Goal: Ask a question

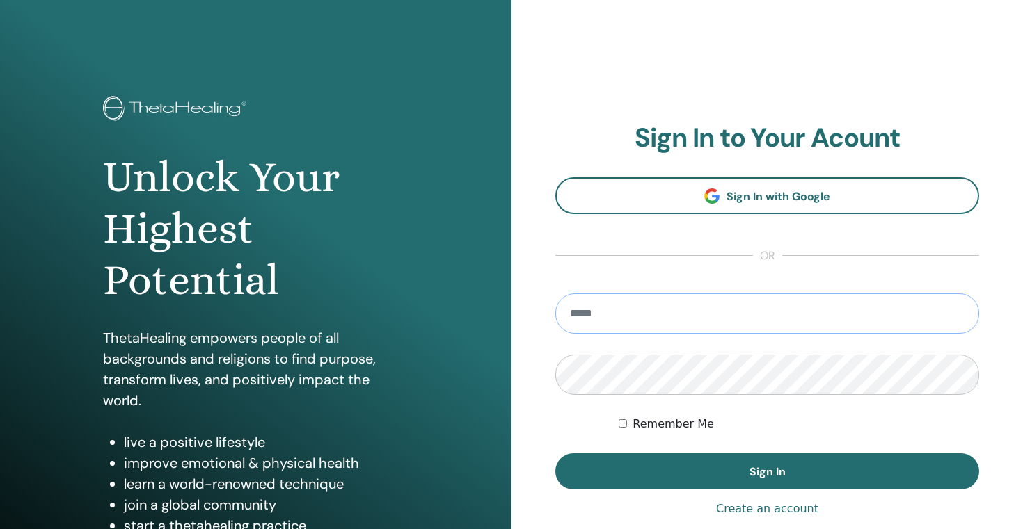
type input "**********"
click at [767, 472] on button "Sign In" at bounding box center [767, 472] width 424 height 36
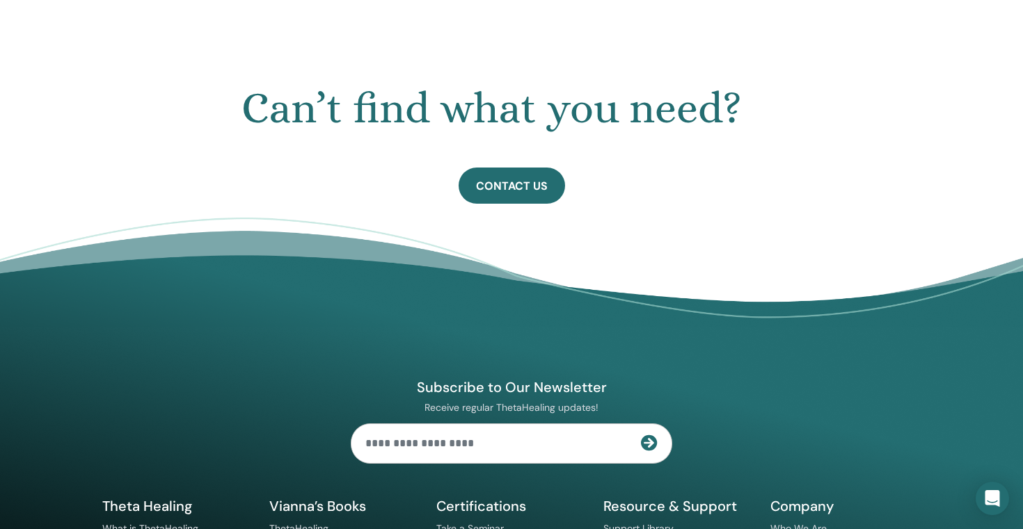
scroll to position [787, 0]
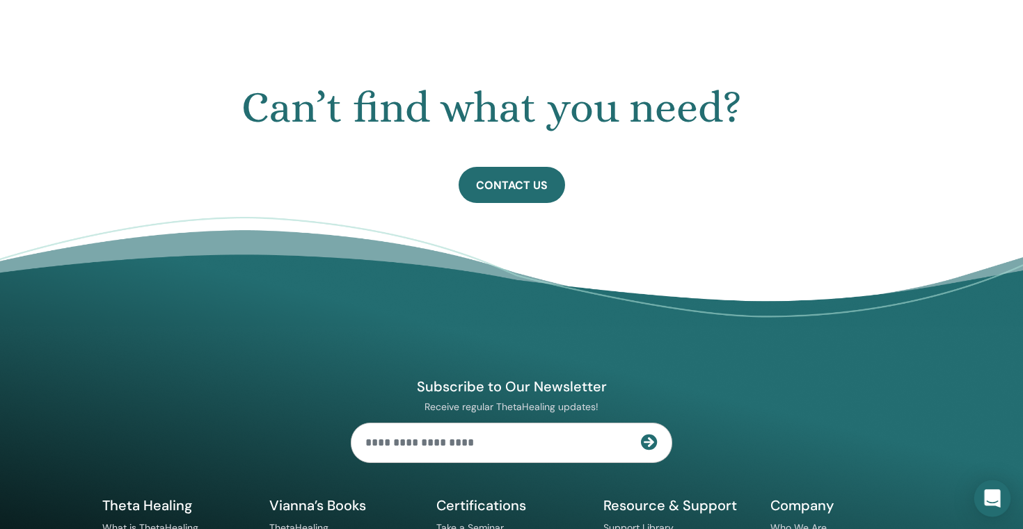
click at [995, 493] on icon "Open Intercom Messenger" at bounding box center [992, 499] width 16 height 18
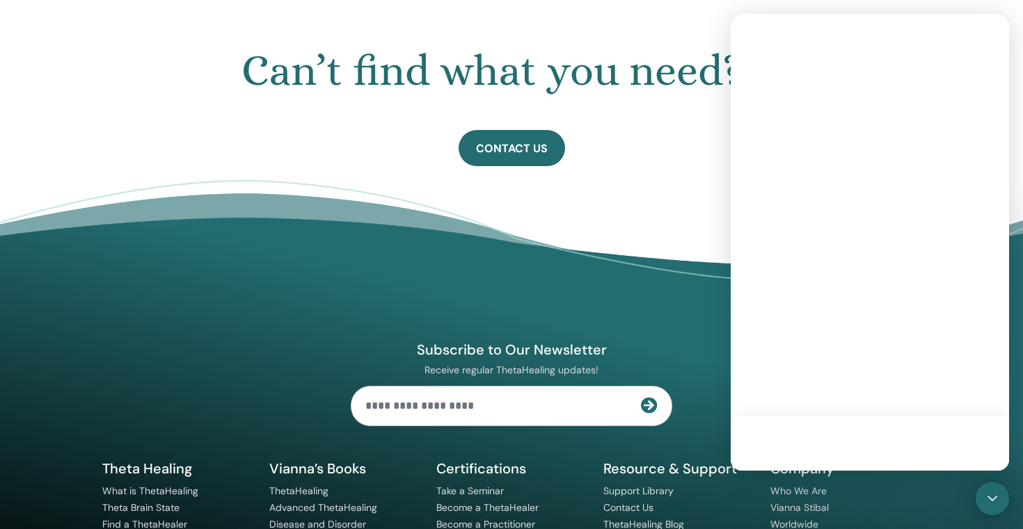
scroll to position [0, 0]
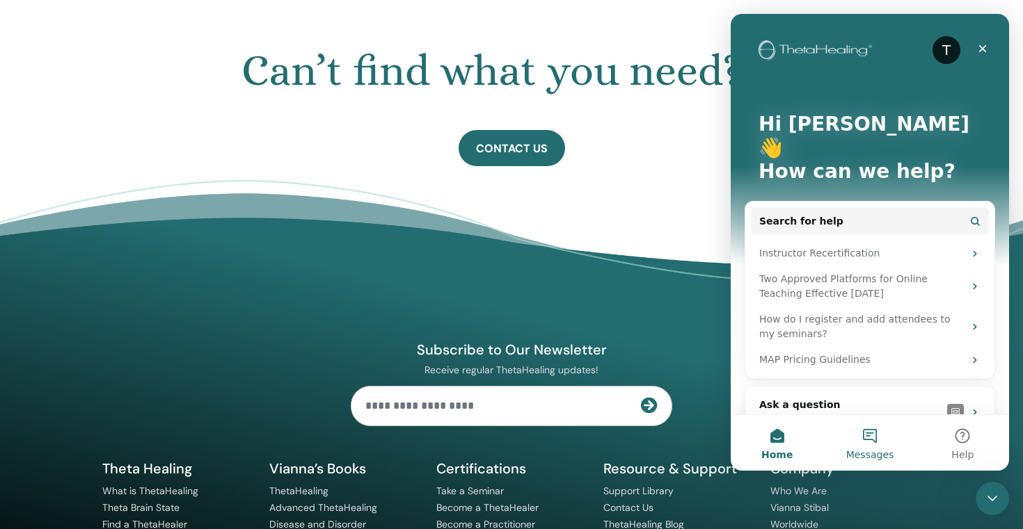
click at [872, 446] on button "Messages" at bounding box center [869, 443] width 93 height 56
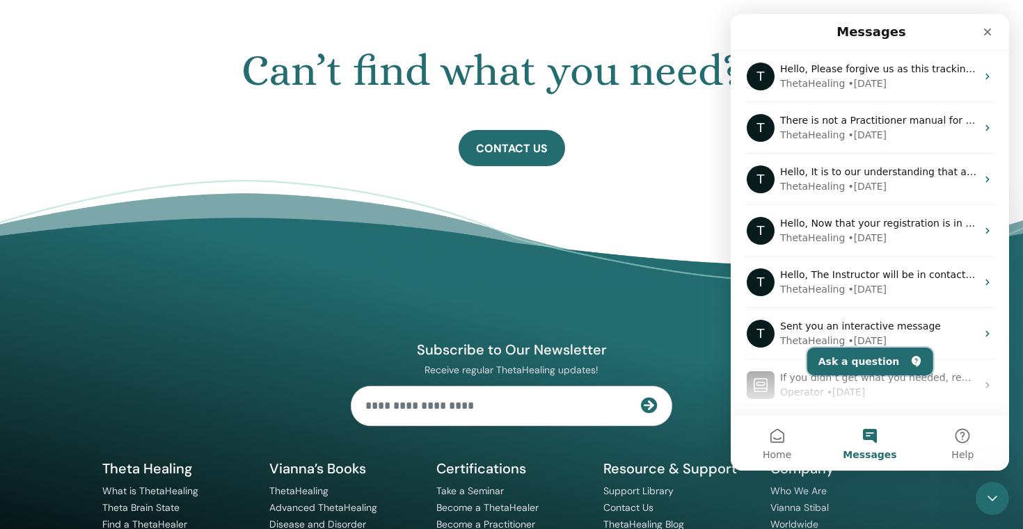
click at [874, 362] on button "Ask a question" at bounding box center [870, 362] width 126 height 28
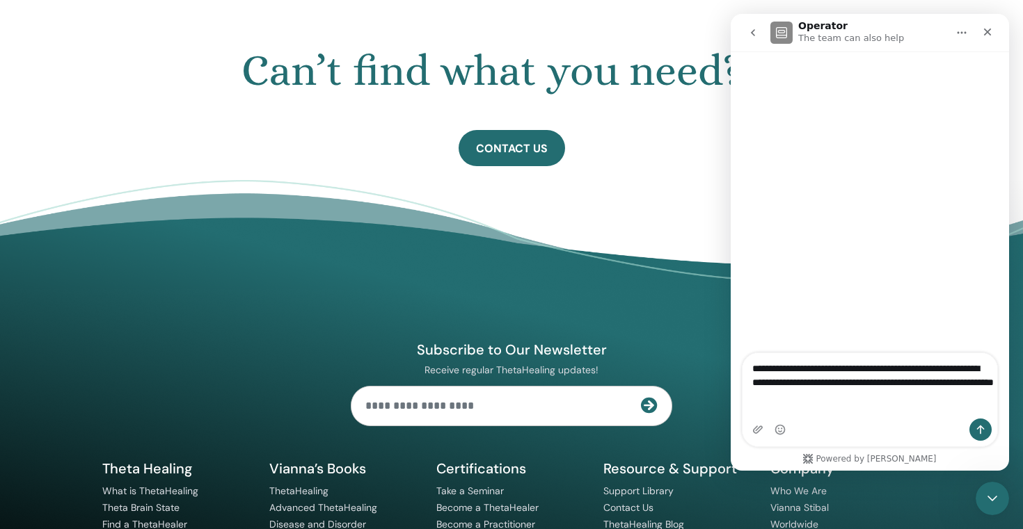
type textarea "**********"
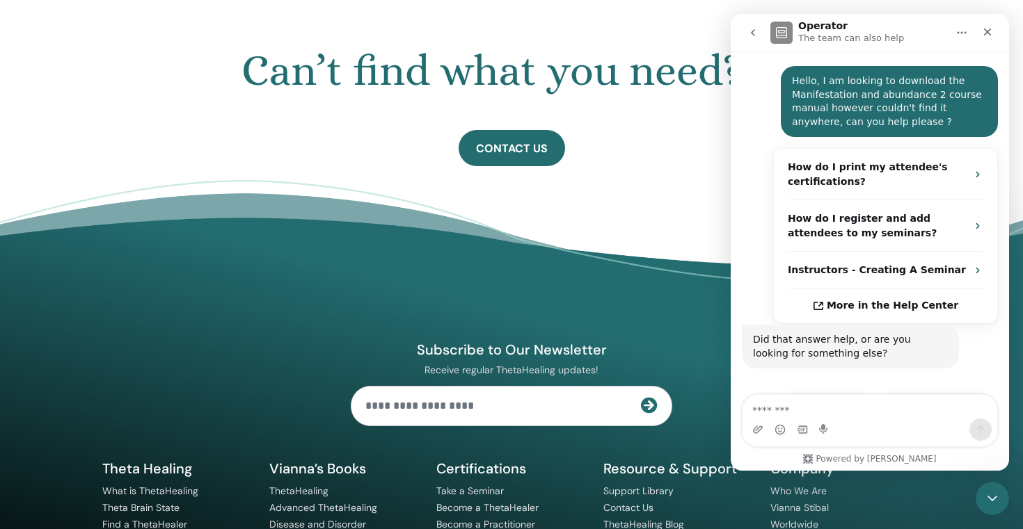
scroll to position [254, 0]
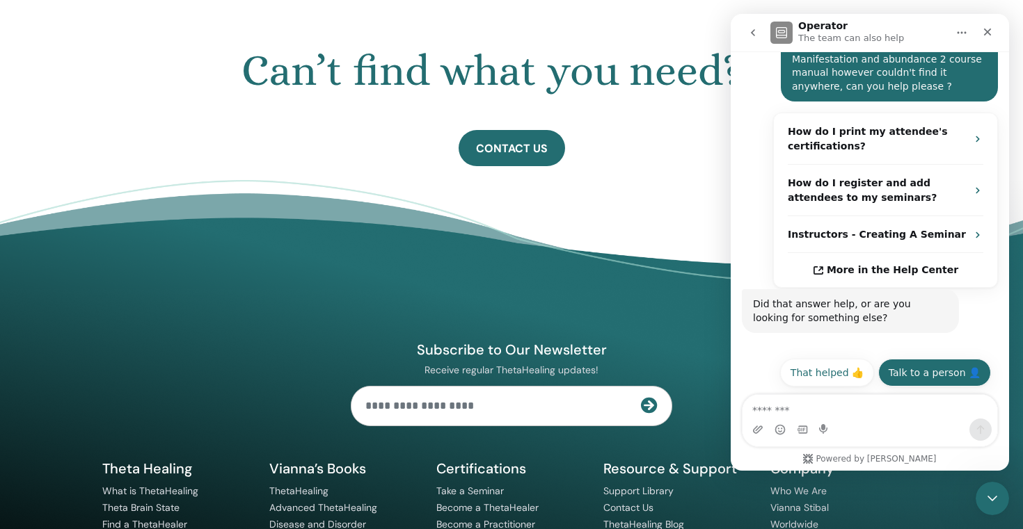
click at [927, 370] on button "Talk to a person 👤" at bounding box center [934, 373] width 113 height 28
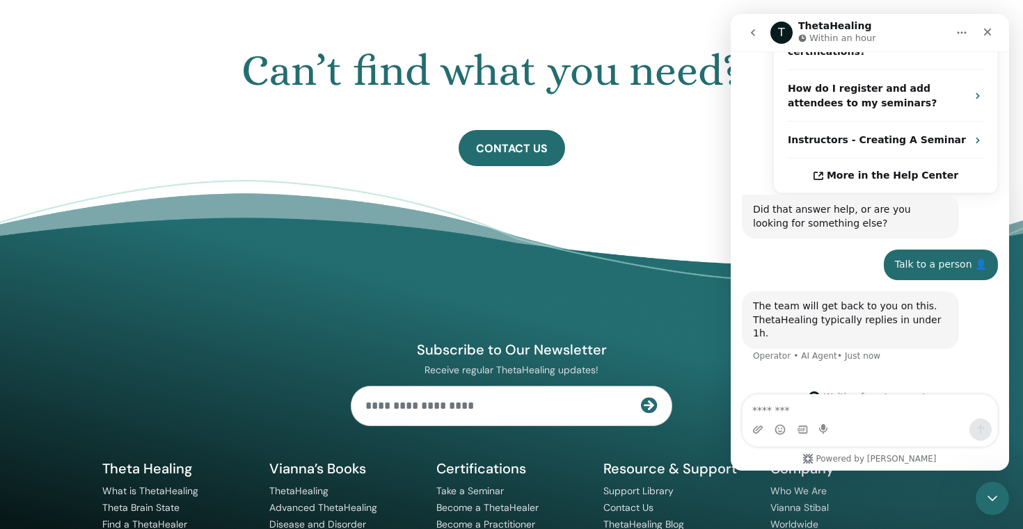
scroll to position [353, 0]
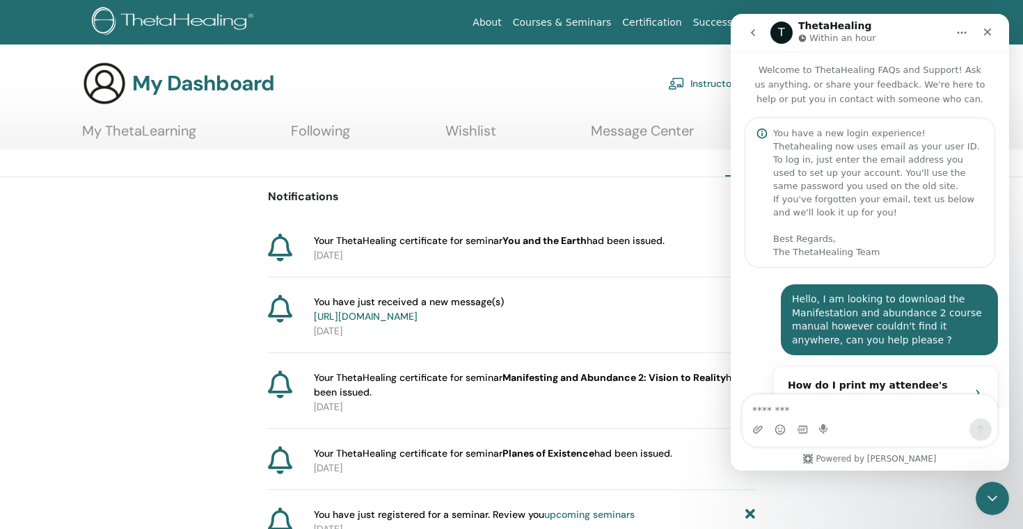
scroll to position [353, 0]
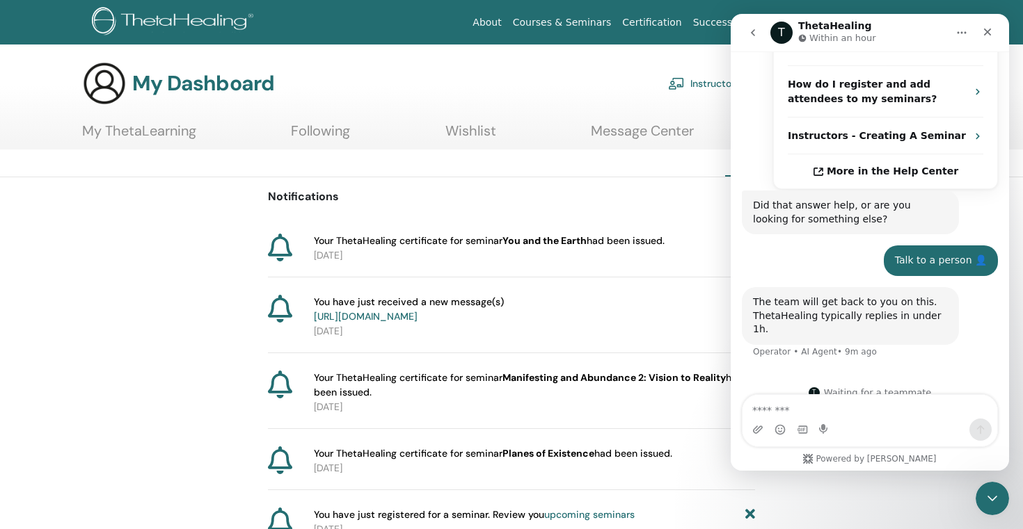
click at [545, 353] on div "You have just received a new message(s) https://member.thetahealing.com/message…" at bounding box center [511, 324] width 487 height 58
click at [574, 264] on div "Your ThetaHealing certificate for seminar You and the Earth had been issued. 20…" at bounding box center [511, 256] width 487 height 44
click at [636, 122] on link "Message Center" at bounding box center [642, 135] width 103 height 27
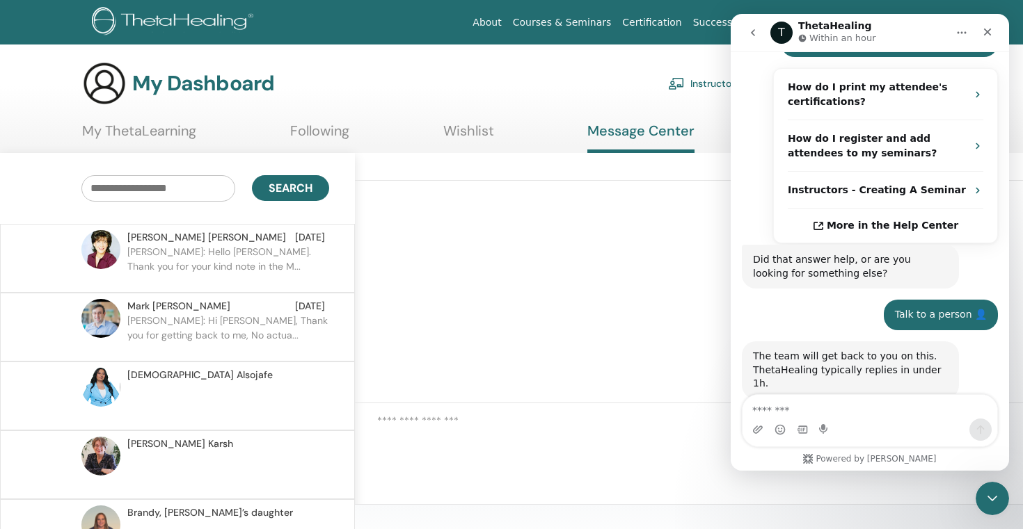
scroll to position [353, 0]
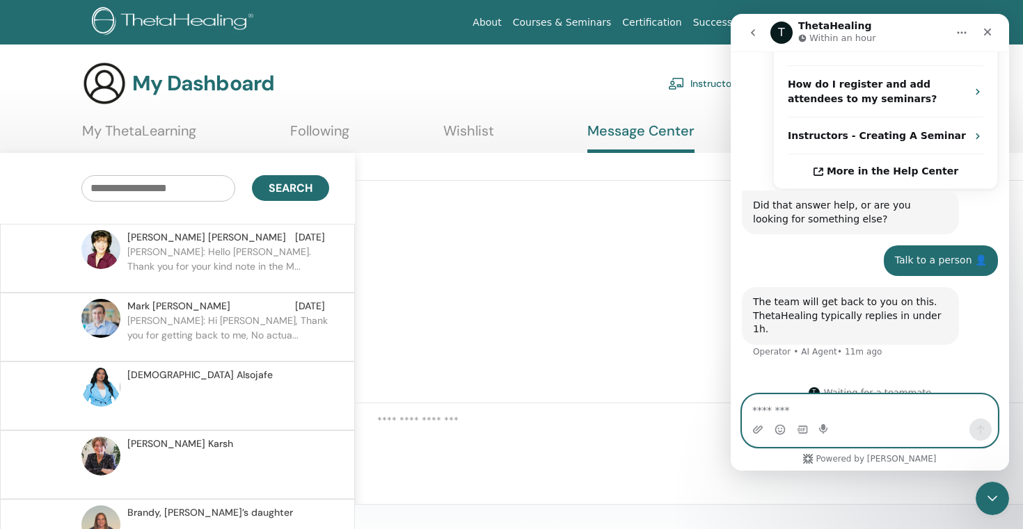
click at [783, 408] on textarea "Message…" at bounding box center [869, 407] width 255 height 24
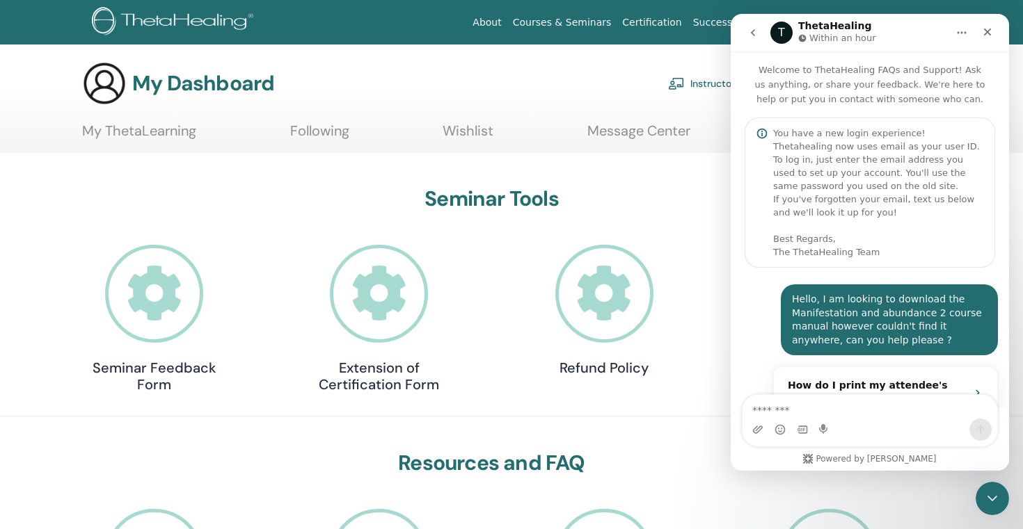
click at [699, 207] on h3 "Seminar Tools" at bounding box center [492, 198] width 814 height 25
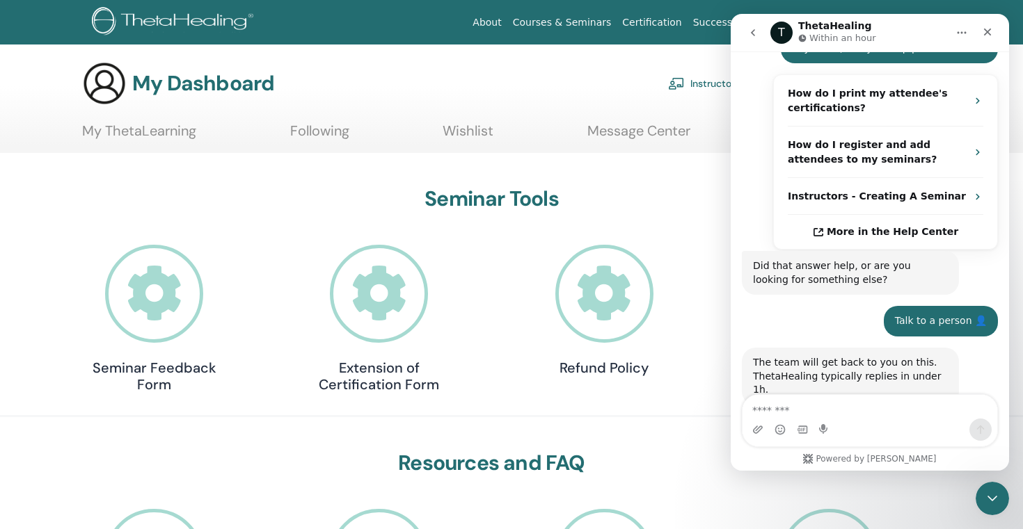
scroll to position [353, 0]
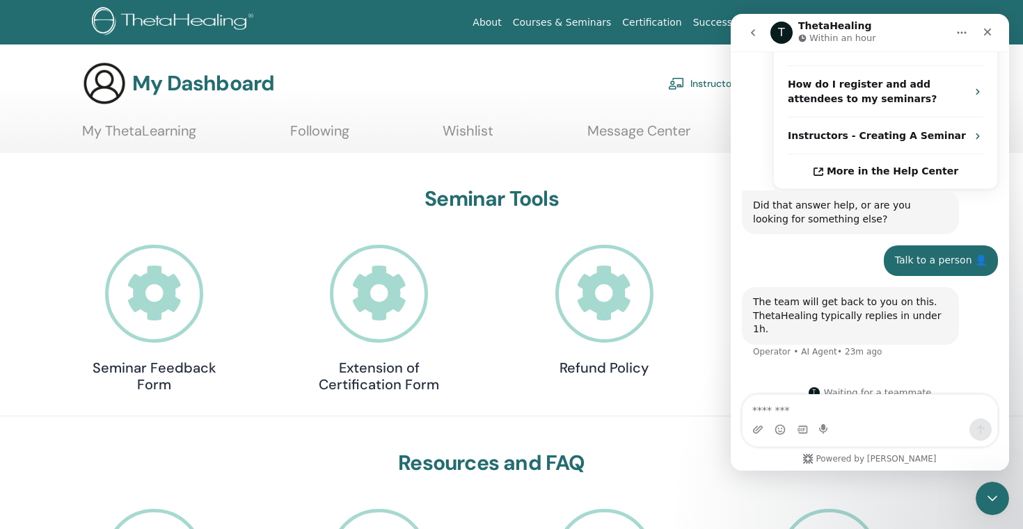
click at [988, 31] on icon "Close" at bounding box center [988, 33] width 8 height 8
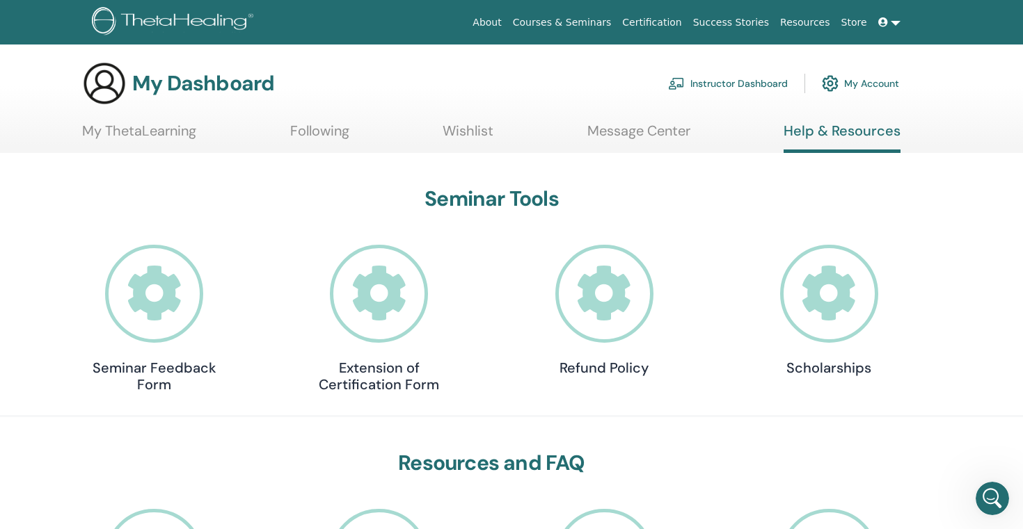
scroll to position [0, 0]
click at [824, 362] on h4 "Scholarships" at bounding box center [828, 368] width 139 height 17
